Goal: Information Seeking & Learning: Learn about a topic

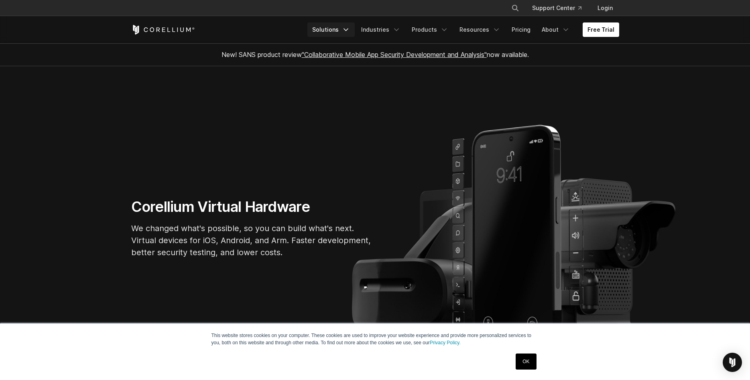
click at [345, 27] on link "Solutions" at bounding box center [330, 29] width 47 height 14
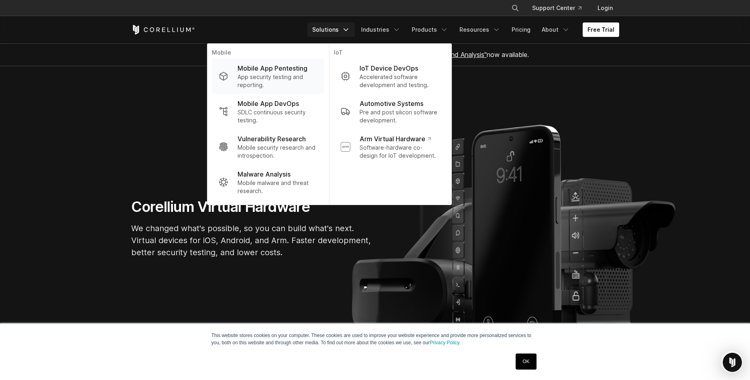
click at [294, 74] on p "App security testing and reporting." at bounding box center [277, 81] width 80 height 16
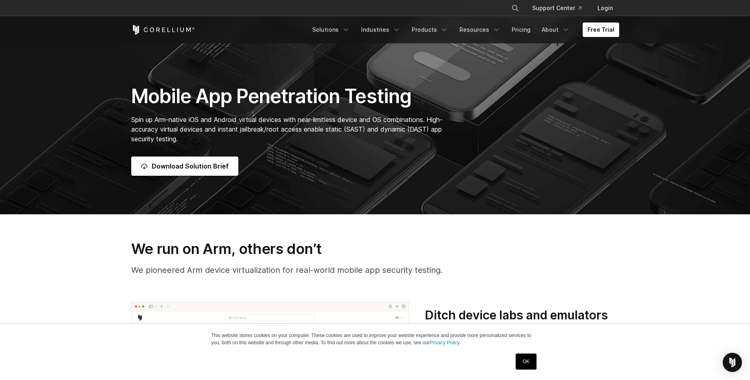
scroll to position [164, 0]
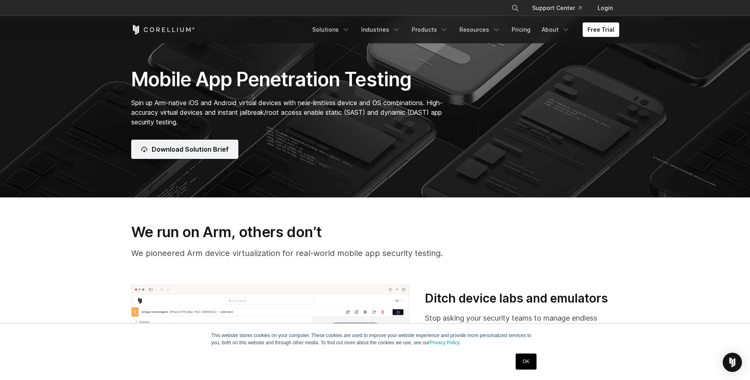
click at [210, 151] on span "Download Solution Brief" at bounding box center [190, 149] width 77 height 10
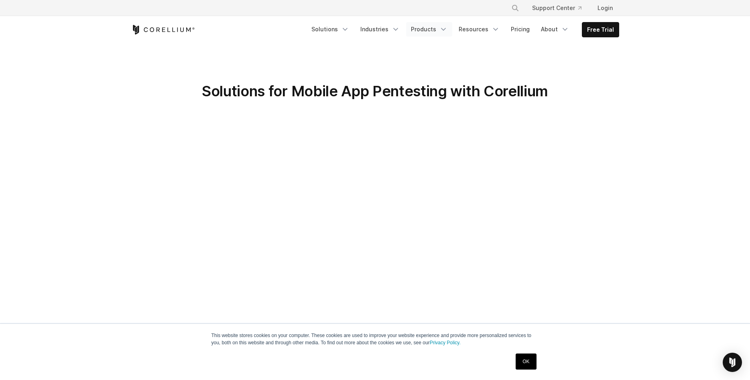
click at [435, 31] on link "Products" at bounding box center [429, 29] width 46 height 14
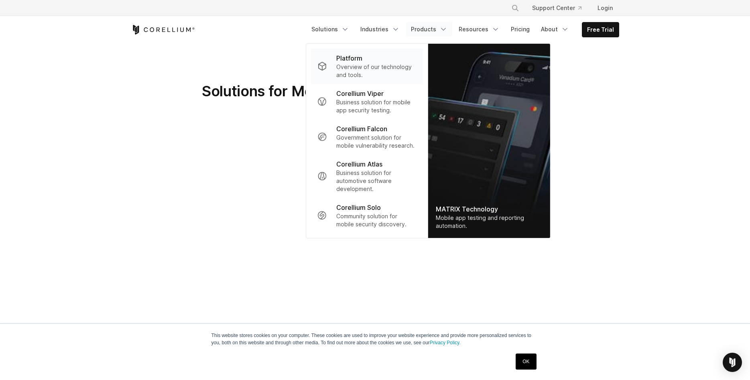
click at [367, 65] on p "Overview of our technology and tools." at bounding box center [376, 71] width 80 height 16
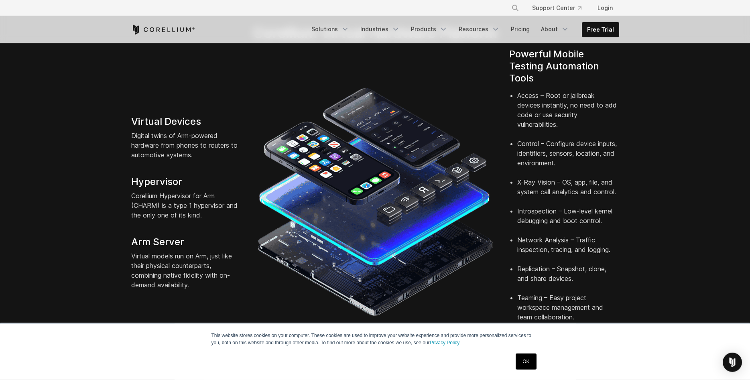
scroll to position [123, 0]
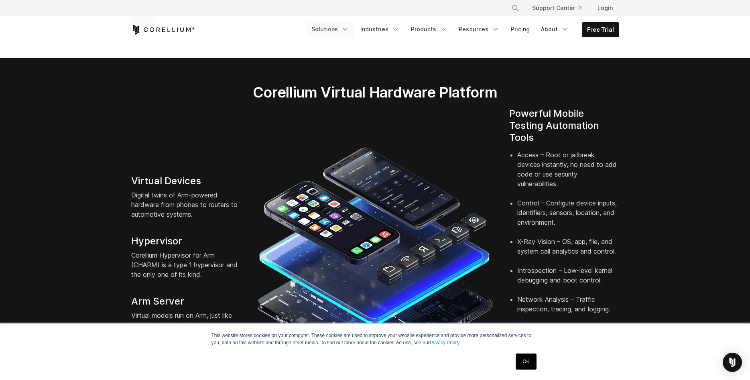
click at [343, 31] on link "Solutions" at bounding box center [329, 29] width 47 height 14
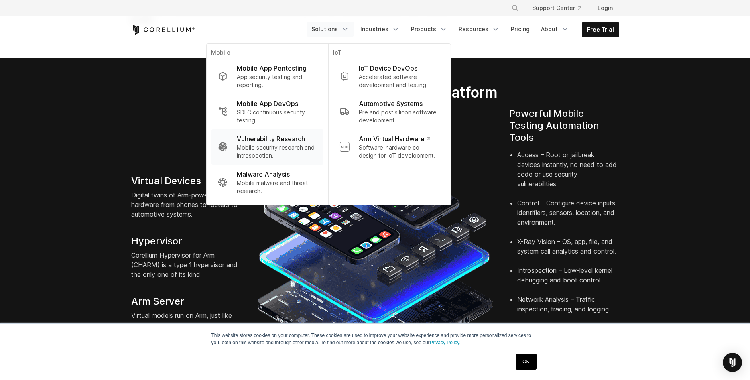
click at [267, 143] on p "Vulnerability Research" at bounding box center [271, 139] width 68 height 10
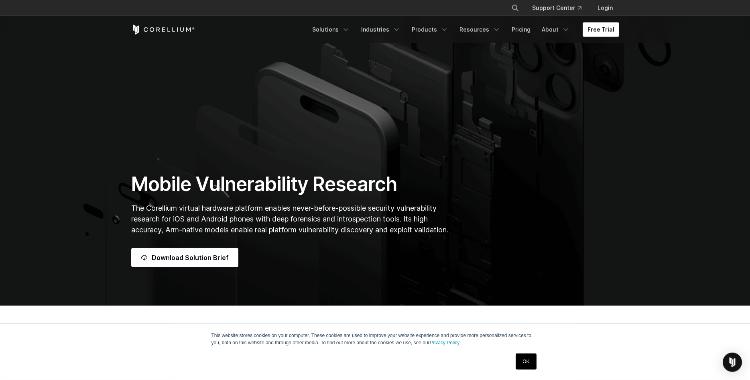
scroll to position [82, 0]
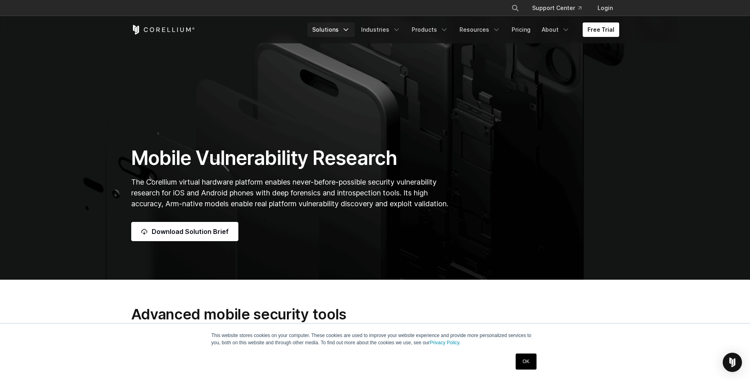
click at [333, 28] on link "Solutions" at bounding box center [330, 29] width 47 height 14
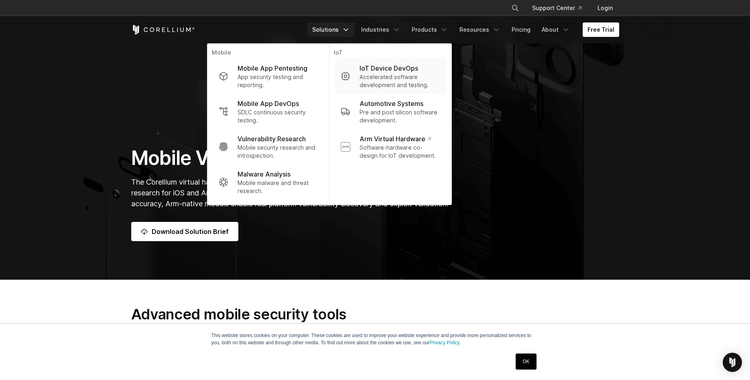
click at [397, 69] on p "IoT Device DevOps" at bounding box center [388, 68] width 59 height 10
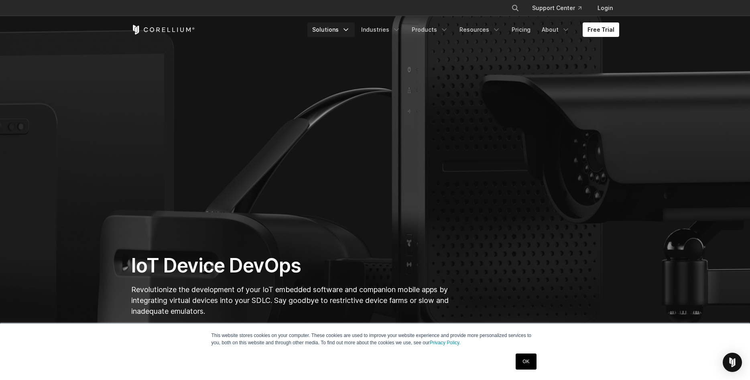
click at [339, 29] on link "Solutions" at bounding box center [330, 29] width 47 height 14
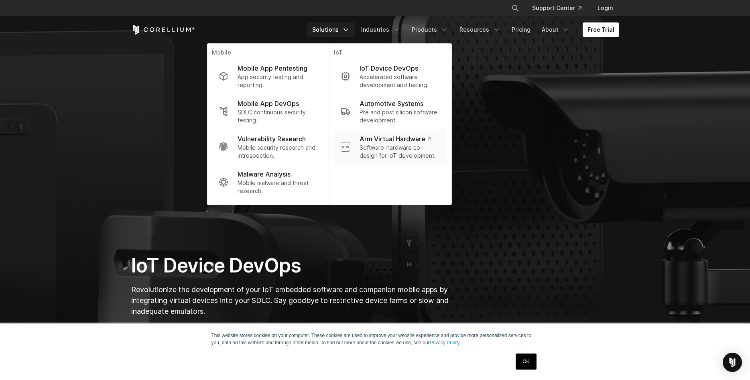
click at [415, 139] on p "Arm Virtual Hardware" at bounding box center [394, 139] width 71 height 10
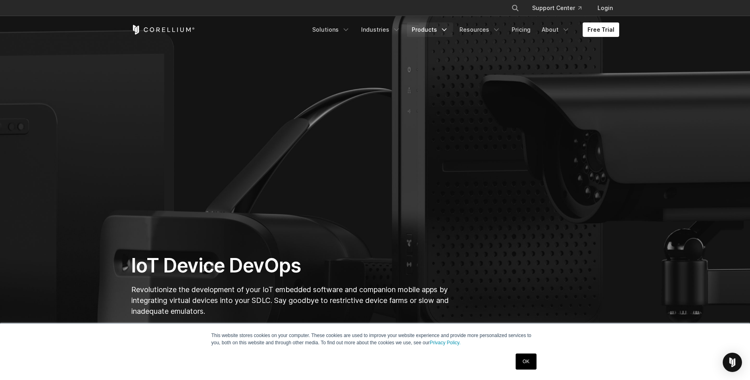
click at [438, 29] on link "Products" at bounding box center [430, 29] width 46 height 14
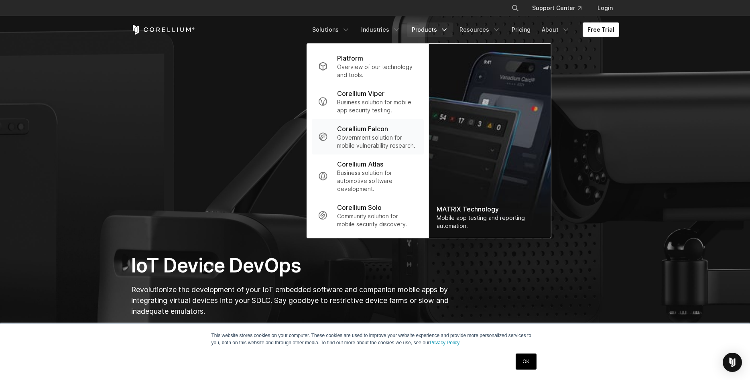
click at [393, 141] on p "Government solution for mobile vulnerability research." at bounding box center [377, 142] width 80 height 16
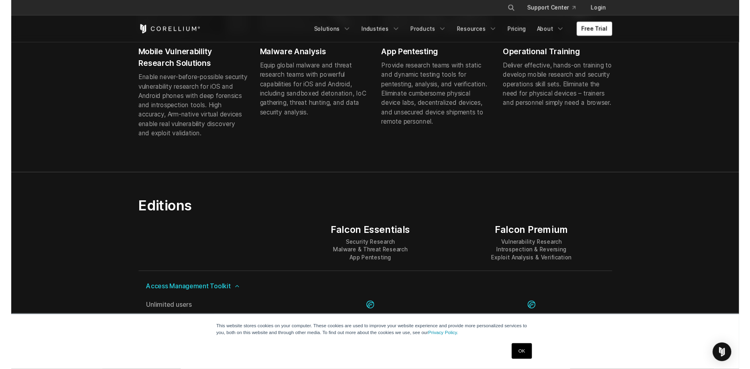
scroll to position [614, 0]
